Goal: Task Accomplishment & Management: Complete application form

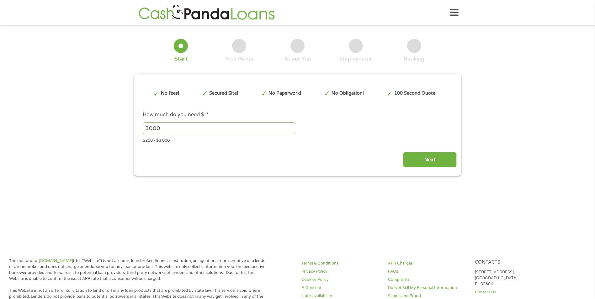
type input "EAIaIQobChMIoKbGnpPvjwMVfTcIBR3h4w3LEAAYAyAAEgK6mfD_BwE"
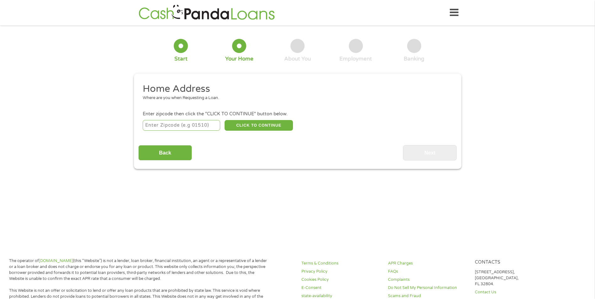
click at [181, 126] on input "number" at bounding box center [181, 125] width 77 height 11
type input "17960"
select select "[US_STATE]"
click at [271, 126] on button "CLICK TO CONTINUE" at bounding box center [259, 125] width 68 height 11
type input "17960"
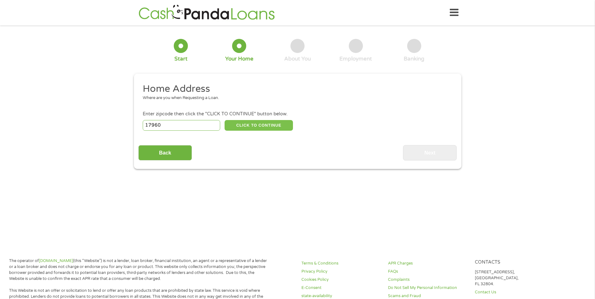
type input "New Ringgold"
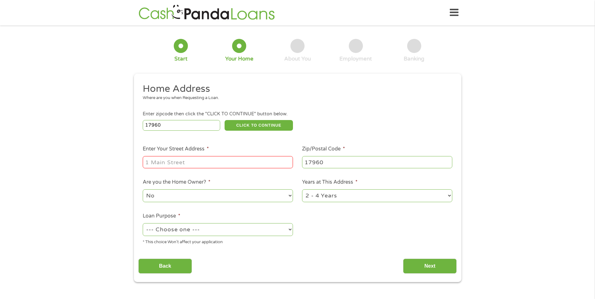
click at [205, 166] on input "Enter Your Street Address *" at bounding box center [218, 162] width 150 height 12
type input "[STREET_ADDRESS]"
click at [216, 199] on select "No Yes" at bounding box center [218, 195] width 150 height 13
select select "yes"
click at [143, 189] on select "No Yes" at bounding box center [218, 195] width 150 height 13
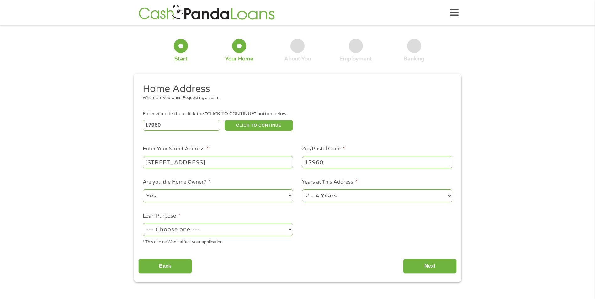
click at [340, 196] on select "1 Year or less 1 - 2 Years 2 - 4 Years Over 4 Years" at bounding box center [377, 195] width 150 height 13
select select "60months"
click at [302, 189] on select "1 Year or less 1 - 2 Years 2 - 4 Years Over 4 Years" at bounding box center [377, 195] width 150 height 13
click at [247, 228] on select "--- Choose one --- Pay Bills Debt Consolidation Home Improvement Major Purchase…" at bounding box center [218, 229] width 150 height 13
select select "other"
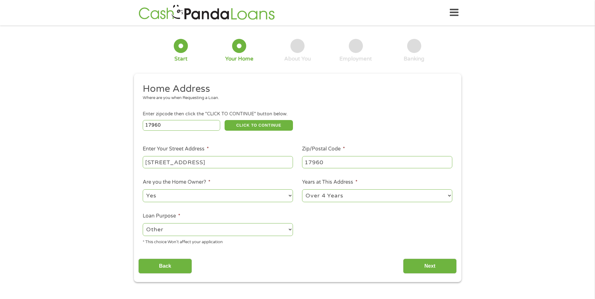
click at [143, 223] on select "--- Choose one --- Pay Bills Debt Consolidation Home Improvement Major Purchase…" at bounding box center [218, 229] width 150 height 13
click at [424, 267] on input "Next" at bounding box center [430, 266] width 54 height 15
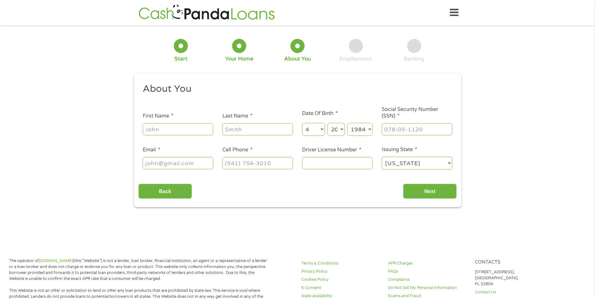
scroll to position [3, 3]
click at [200, 131] on input "First Name *" at bounding box center [178, 129] width 71 height 12
type input "[PERSON_NAME]"
type input "Ohl"
type input "[EMAIL_ADDRESS][DOMAIN_NAME]"
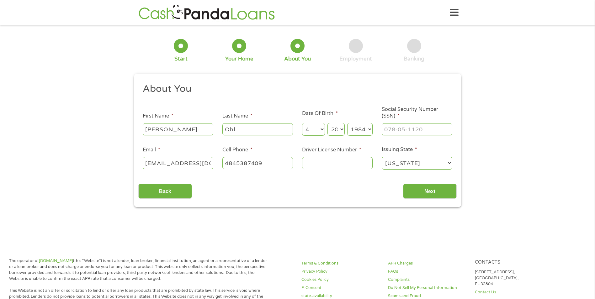
type input "[PHONE_NUMBER]"
click at [322, 164] on input "Driver License Number *" at bounding box center [337, 163] width 71 height 12
type input "26751695"
click at [410, 133] on input "___-__-____" at bounding box center [417, 129] width 71 height 12
type input "201-66-6370"
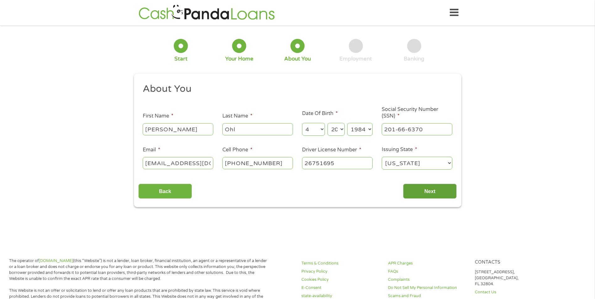
click at [447, 188] on input "Next" at bounding box center [430, 191] width 54 height 15
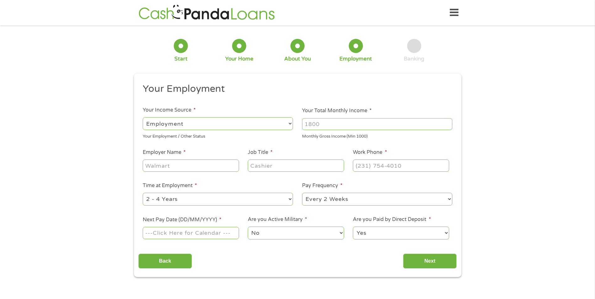
click at [313, 124] on input "Your Total Monthly Income *" at bounding box center [377, 124] width 150 height 12
type input "5000"
click at [201, 163] on input "Employer Name *" at bounding box center [191, 166] width 96 height 12
type input "Schuylkill Countyq"
type input "[GEOGRAPHIC_DATA]"
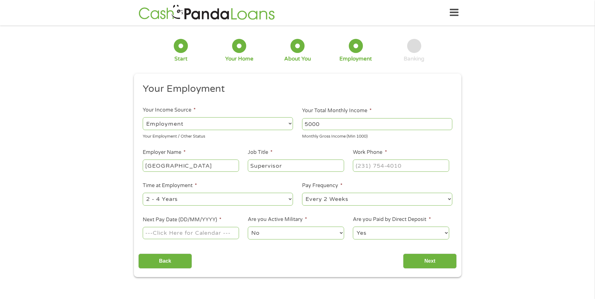
type input "Supervisor"
type input "[PHONE_NUMBER]"
click at [291, 196] on select "--- Choose one --- 1 Year or less 1 - 2 Years 2 - 4 Years Over 4 Years" at bounding box center [218, 199] width 150 height 13
select select "60months"
click at [143, 193] on select "--- Choose one --- 1 Year or less 1 - 2 Years 2 - 4 Years Over 4 Years" at bounding box center [218, 199] width 150 height 13
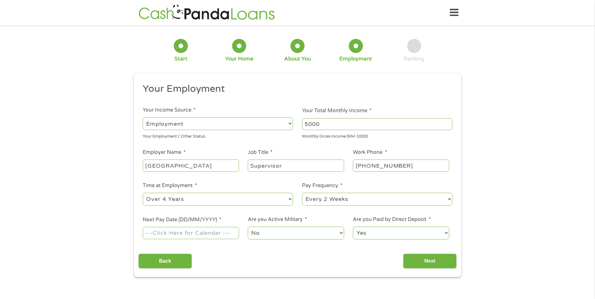
click at [364, 200] on select "--- Choose one --- Every 2 Weeks Every Week Monthly Semi-Monthly" at bounding box center [377, 199] width 150 height 13
click at [302, 193] on select "--- Choose one --- Every 2 Weeks Every Week Monthly Semi-Monthly" at bounding box center [377, 199] width 150 height 13
click at [225, 234] on input "Next Pay Date (DD/MM/YYYY) *" at bounding box center [191, 233] width 96 height 12
click at [233, 234] on input "Next Pay Date (DD/MM/YYYY) *" at bounding box center [191, 233] width 96 height 12
type input "[DATE]"
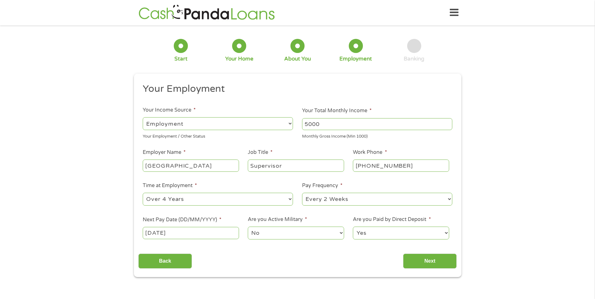
click at [274, 235] on select "No Yes" at bounding box center [296, 233] width 96 height 13
click at [374, 234] on select "Yes No" at bounding box center [401, 233] width 96 height 13
click at [353, 227] on select "Yes No" at bounding box center [401, 233] width 96 height 13
click at [435, 263] on input "Next" at bounding box center [430, 261] width 54 height 15
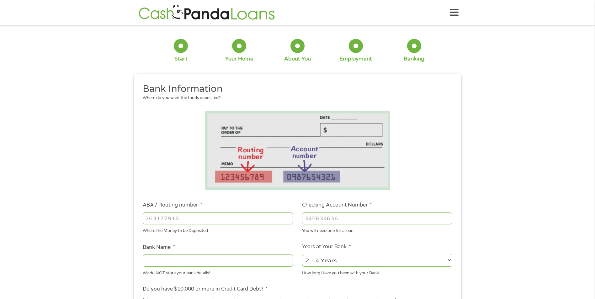
click at [244, 221] on input "ABA / Routing number *" at bounding box center [218, 219] width 150 height 12
type input "031000503"
type input "[PERSON_NAME] FARGO BANK"
type input "031000503"
click at [364, 219] on input "Checking Account Number *" at bounding box center [377, 219] width 150 height 12
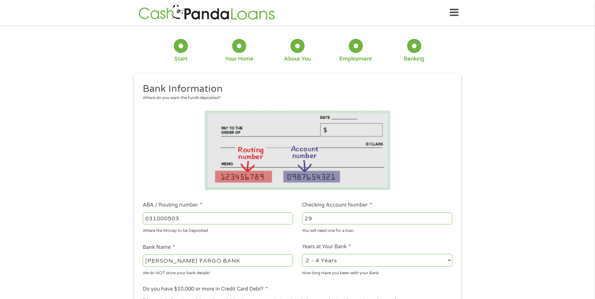
type input "2"
type input "1010282493660"
click at [422, 256] on select "2 - 4 Years 6 - 12 Months 1 - 2 Years Over 4 Years" at bounding box center [377, 260] width 150 height 13
select select "60months"
click at [302, 254] on select "2 - 4 Years 6 - 12 Months 1 - 2 Years Over 4 Years" at bounding box center [377, 260] width 150 height 13
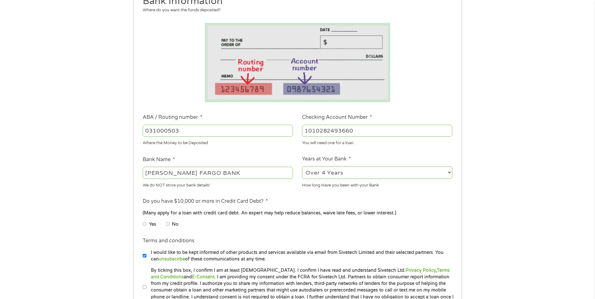
scroll to position [94, 0]
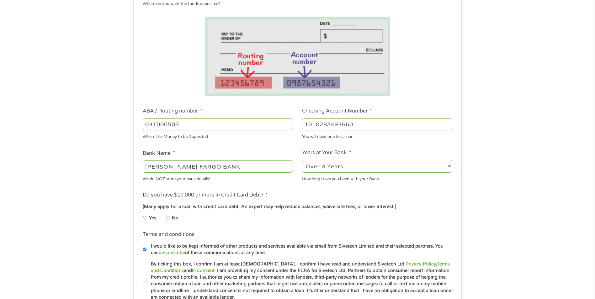
click at [143, 219] on input "Yes" at bounding box center [145, 218] width 4 height 10
radio input "true"
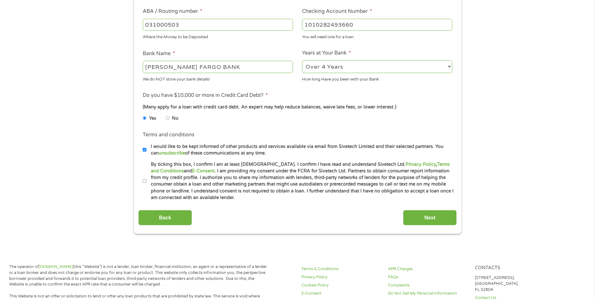
scroll to position [220, 0]
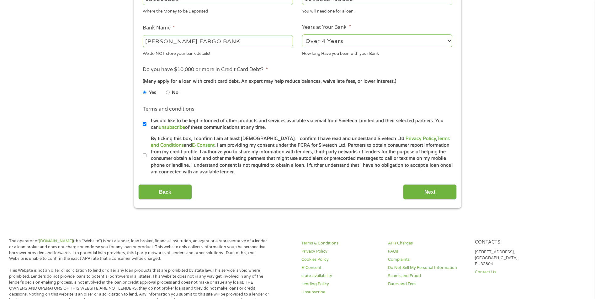
click at [144, 154] on input "By ticking this box, I confirm I am at least [DEMOGRAPHIC_DATA]. I confirm I ha…" at bounding box center [145, 156] width 4 height 10
checkbox input "true"
click at [427, 195] on input "Next" at bounding box center [430, 191] width 54 height 15
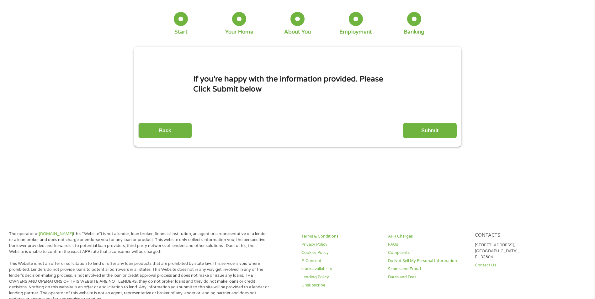
scroll to position [0, 0]
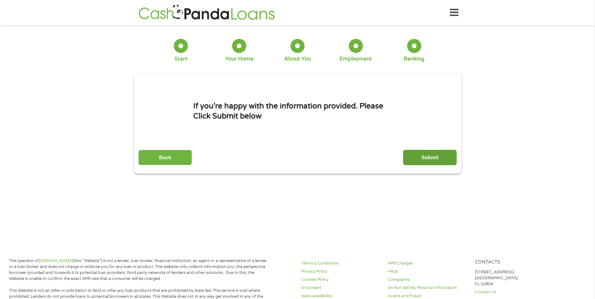
click at [429, 157] on input "Submit" at bounding box center [430, 157] width 54 height 15
